Goal: Check status

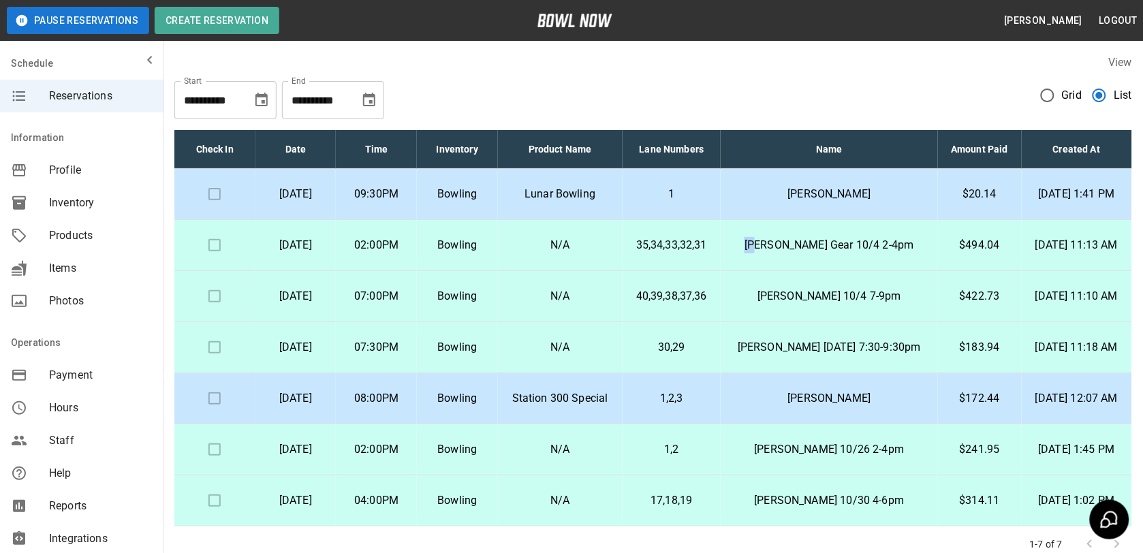
drag, startPoint x: 751, startPoint y: 242, endPoint x: 790, endPoint y: 240, distance: 39.6
click at [790, 240] on tr "[DATE] 02:00PM Bowling N/A 35,34,33,32,31 [PERSON_NAME] Gear 10/4 2-4pm $494.04…" at bounding box center [653, 245] width 958 height 51
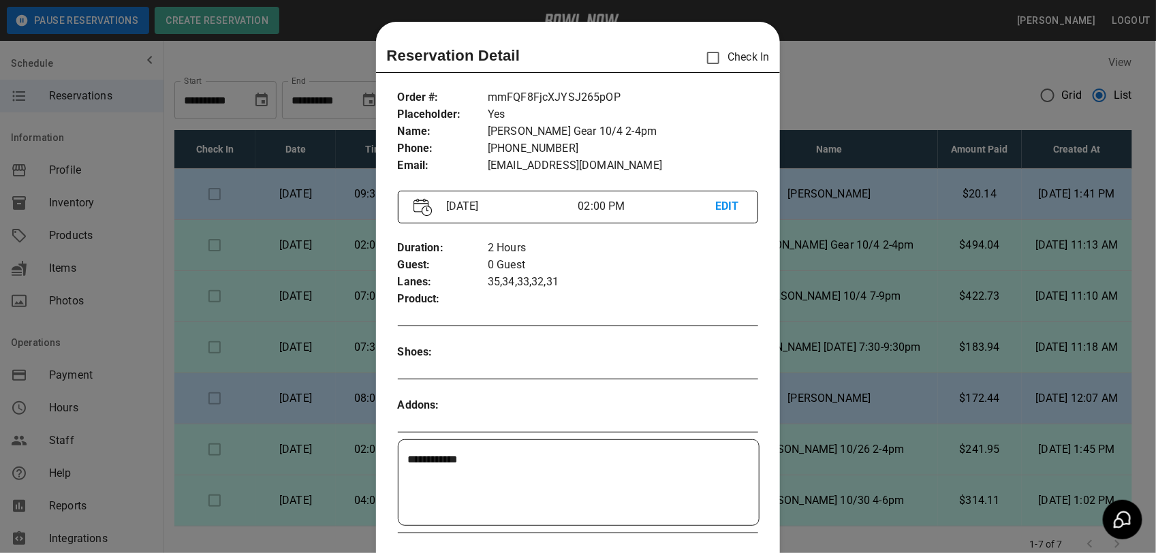
scroll to position [22, 0]
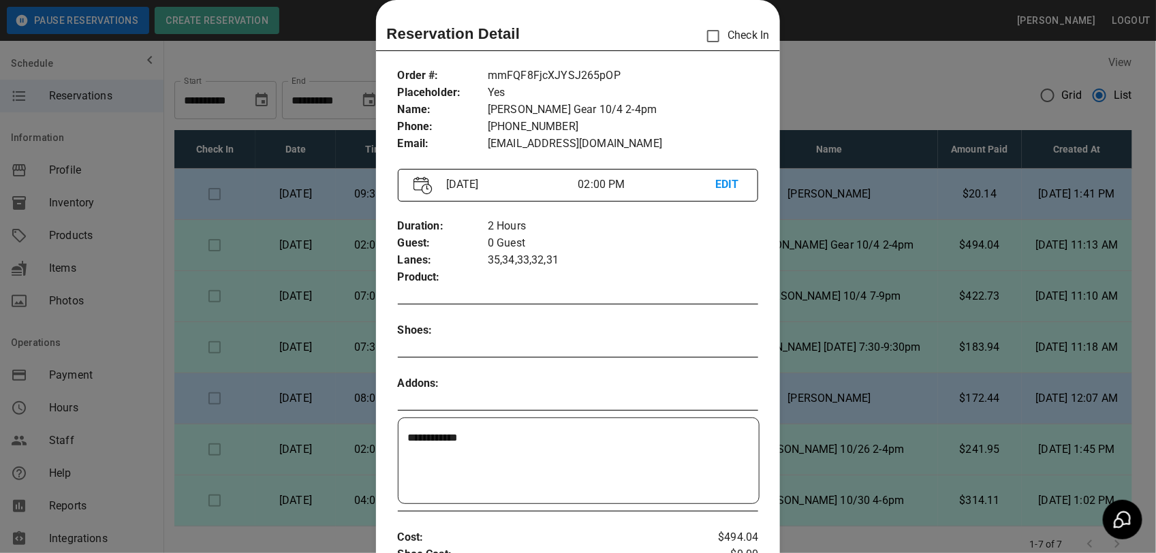
drag, startPoint x: 790, startPoint y: 240, endPoint x: 804, endPoint y: 270, distance: 33.8
click at [805, 271] on div at bounding box center [578, 276] width 1156 height 553
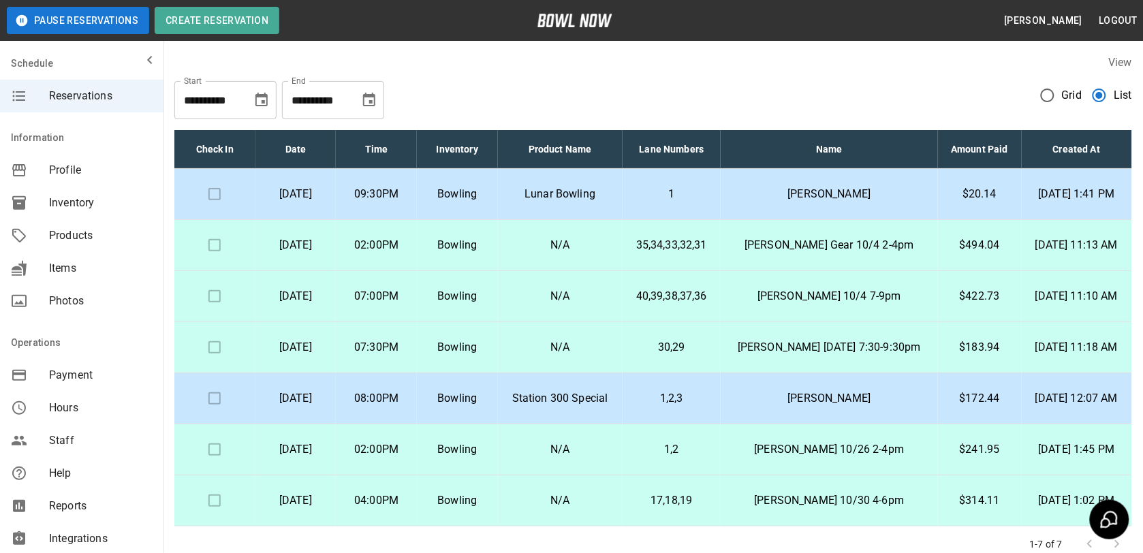
click at [785, 247] on p "[PERSON_NAME] Gear 10/4 2-4pm" at bounding box center [829, 245] width 195 height 16
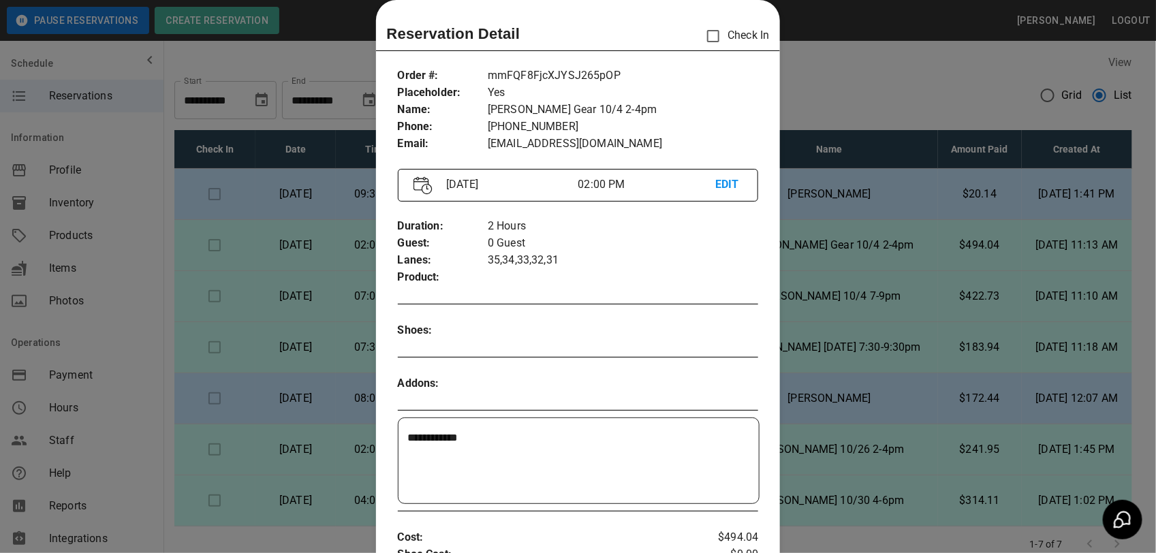
click at [814, 268] on div at bounding box center [578, 276] width 1156 height 553
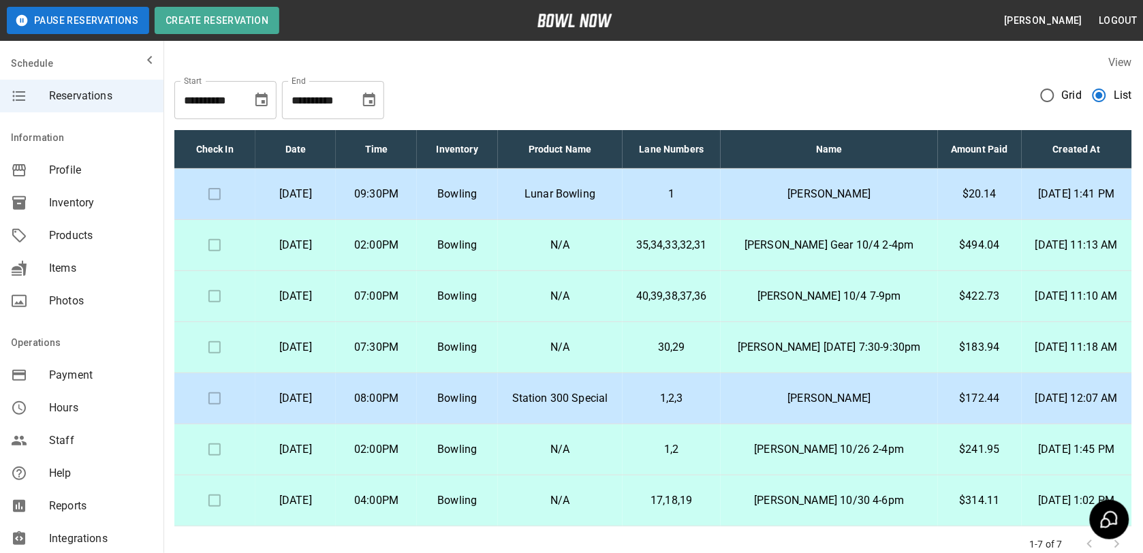
click at [821, 106] on div "**********" at bounding box center [653, 94] width 958 height 49
